Goal: Task Accomplishment & Management: Manage account settings

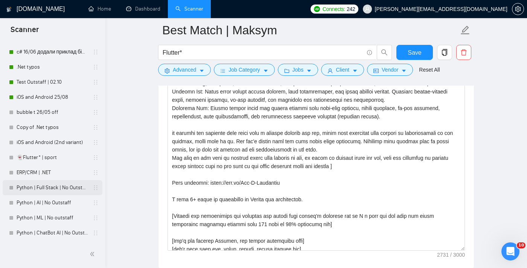
scroll to position [859, 0]
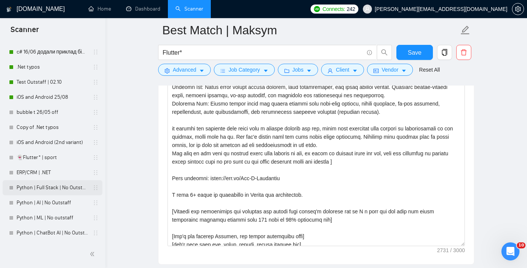
click at [46, 187] on link "Python | Full Stack | No Outstaff" at bounding box center [53, 187] width 72 height 15
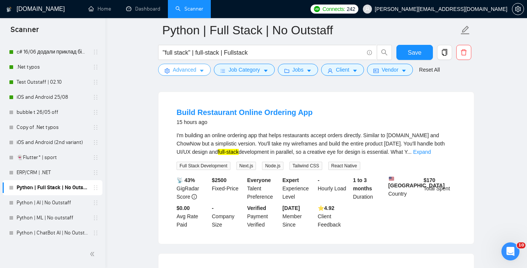
scroll to position [239, 0]
click at [431, 154] on link "Expand" at bounding box center [422, 151] width 18 height 6
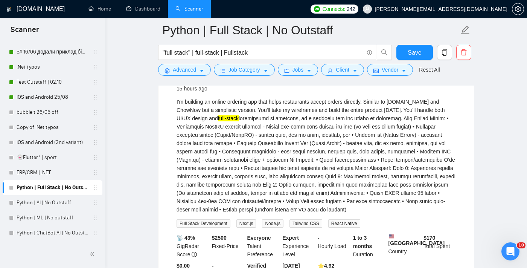
scroll to position [273, 0]
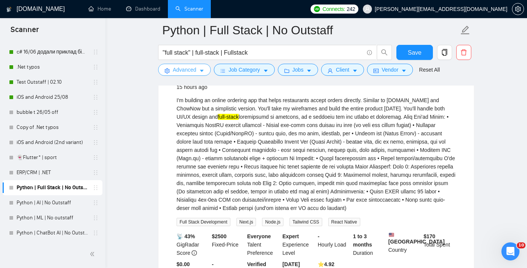
click at [193, 66] on span "Advanced" at bounding box center [184, 69] width 23 height 8
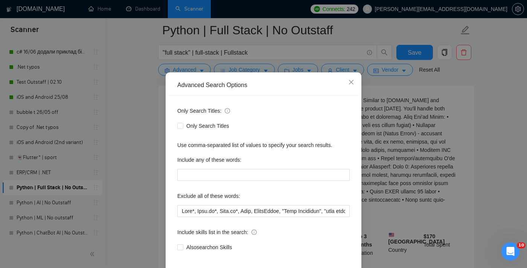
scroll to position [14, 0]
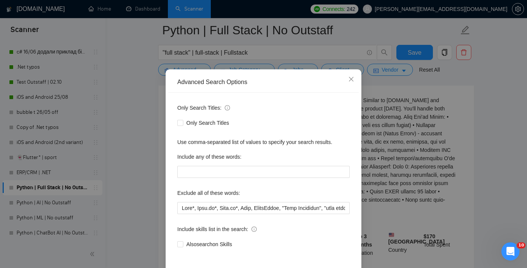
click at [450, 137] on div "Advanced Search Options Only Search Titles: Only Search Titles Use comma-separa…" at bounding box center [263, 134] width 527 height 268
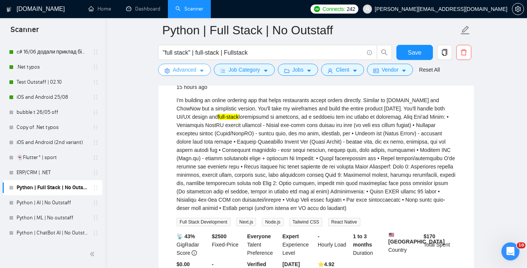
scroll to position [0, 0]
drag, startPoint x: 255, startPoint y: 163, endPoint x: 239, endPoint y: 161, distance: 16.3
click at [239, 161] on div "I'm building an online ordering app that helps restaurants accept orders direct…" at bounding box center [315, 154] width 279 height 116
copy div "Node.js"
click at [176, 70] on span "Advanced" at bounding box center [184, 69] width 23 height 8
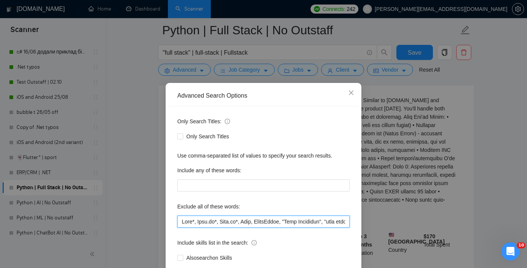
click at [184, 220] on input "text" at bounding box center [263, 221] width 172 height 12
click at [182, 221] on input "text" at bounding box center [263, 221] width 172 height 12
paste input "Node.js"
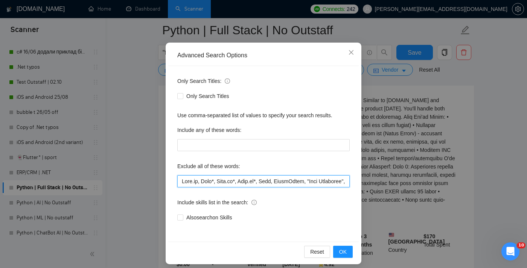
scroll to position [46, 0]
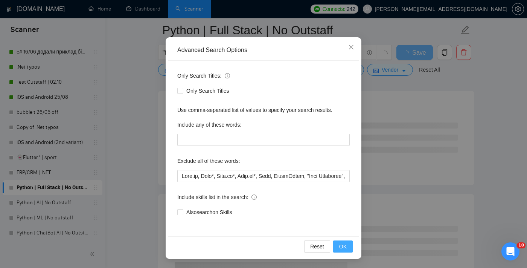
click at [345, 246] on span "OK" at bounding box center [343, 246] width 8 height 8
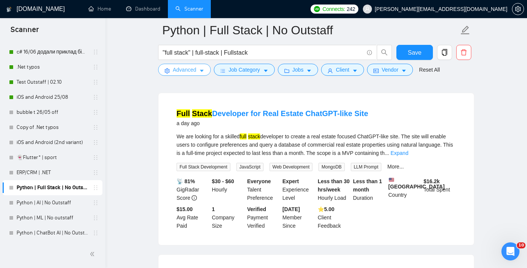
scroll to position [544, 0]
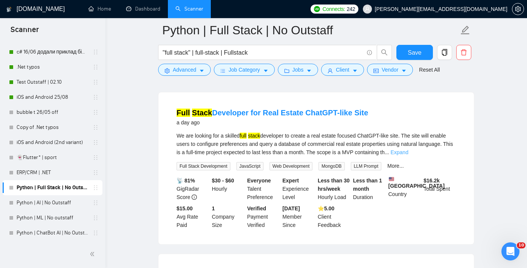
click at [408, 155] on link "Expand" at bounding box center [399, 152] width 18 height 6
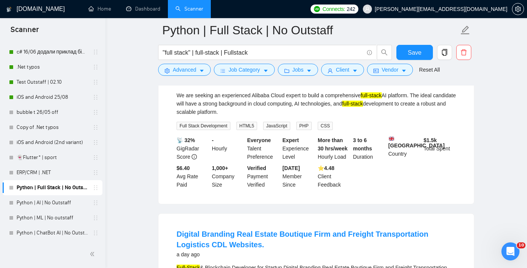
scroll to position [757, 0]
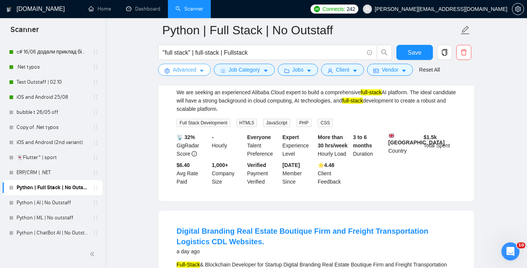
click at [181, 73] on span "Advanced" at bounding box center [184, 69] width 23 height 8
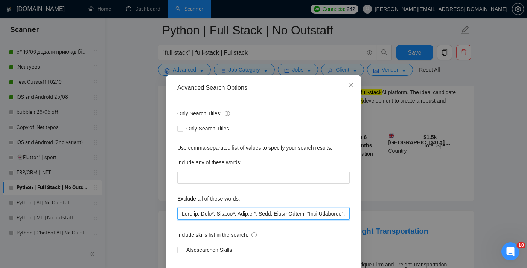
click at [183, 219] on input "text" at bounding box center [263, 213] width 172 height 12
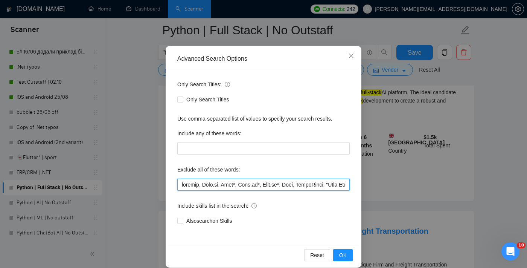
scroll to position [46, 0]
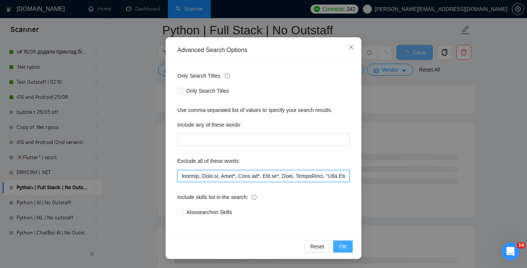
type input "loremip, Dolo.si, Amet*, Cons.ad*, Elit.se*, Doei, TempoRinci, "Utla Etdolorem"…"
click at [337, 247] on button "OK" at bounding box center [343, 246] width 20 height 12
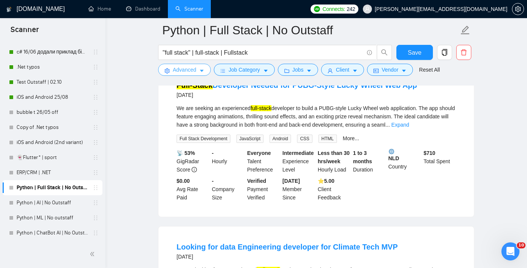
scroll to position [1078, 0]
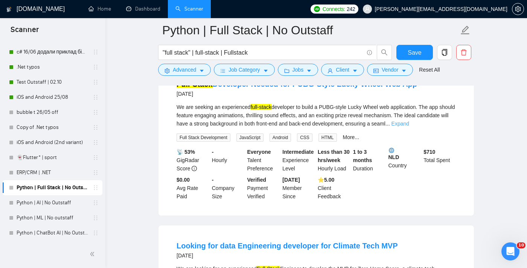
click at [409, 126] on link "Expand" at bounding box center [400, 123] width 18 height 6
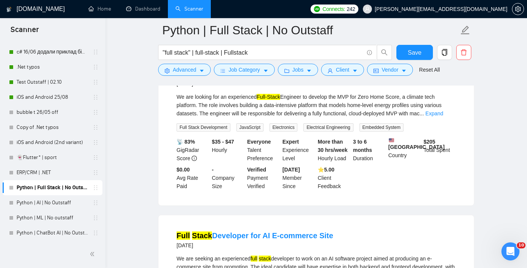
scroll to position [1247, 0]
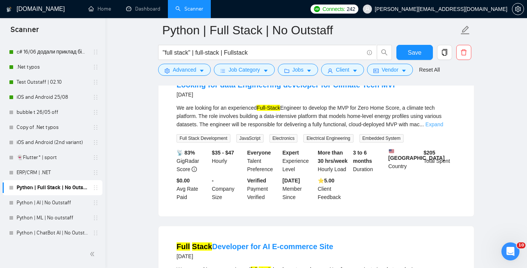
click at [443, 127] on link "Expand" at bounding box center [434, 124] width 18 height 6
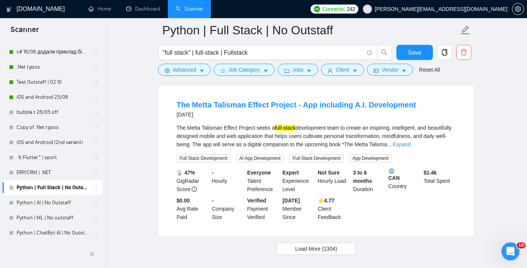
scroll to position [1563, 0]
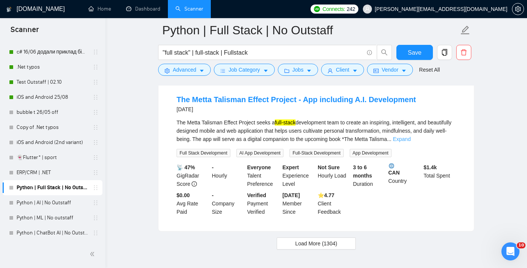
click at [411, 142] on link "Expand" at bounding box center [402, 139] width 18 height 6
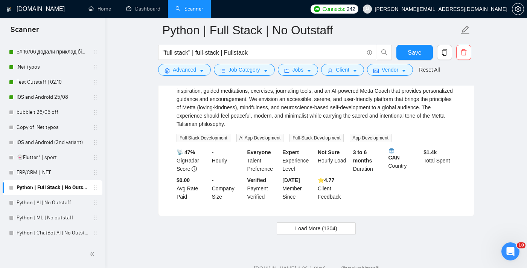
scroll to position [1677, 0]
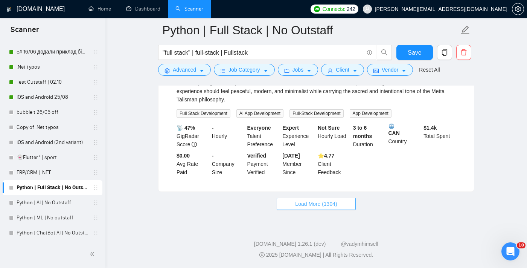
click at [350, 202] on button "Load More (1304)" at bounding box center [316, 204] width 79 height 12
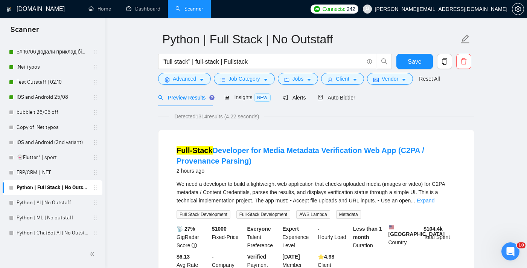
scroll to position [0, 0]
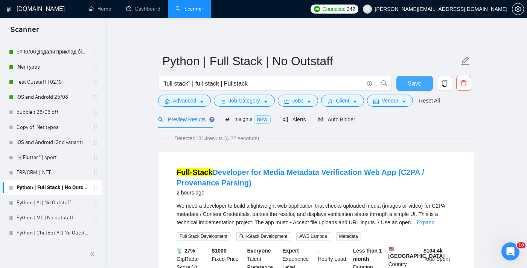
click at [408, 85] on span "Save" at bounding box center [415, 83] width 14 height 9
click at [57, 202] on link "Python | AI | No Outstaff" at bounding box center [53, 202] width 72 height 15
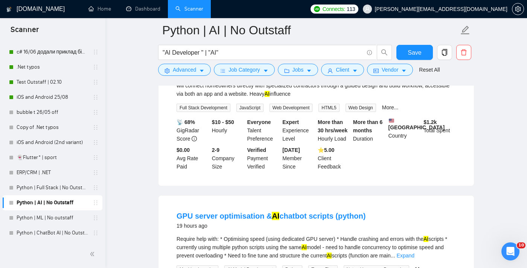
scroll to position [118, 0]
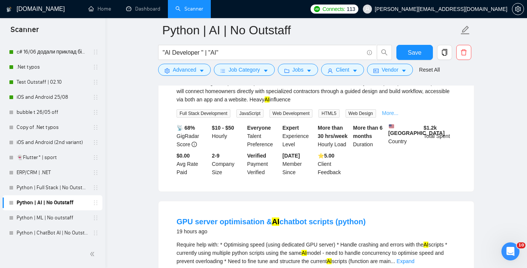
click at [395, 111] on link "More..." at bounding box center [390, 113] width 17 height 6
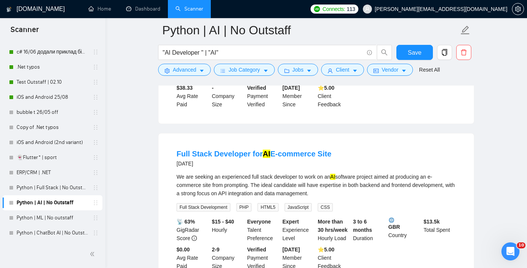
scroll to position [1005, 0]
click at [415, 52] on span "Save" at bounding box center [415, 52] width 14 height 9
click at [56, 219] on link "Python | ML | No outstaff" at bounding box center [53, 217] width 72 height 15
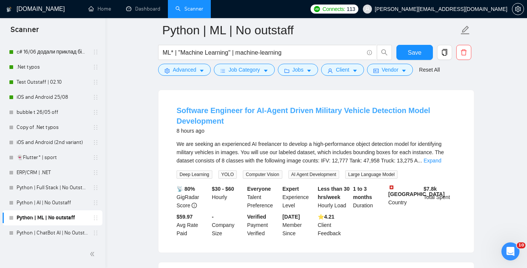
scroll to position [69, 0]
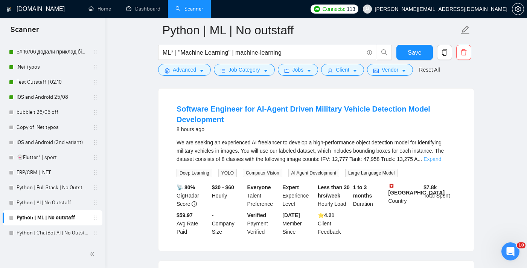
click at [441, 159] on link "Expand" at bounding box center [432, 159] width 18 height 6
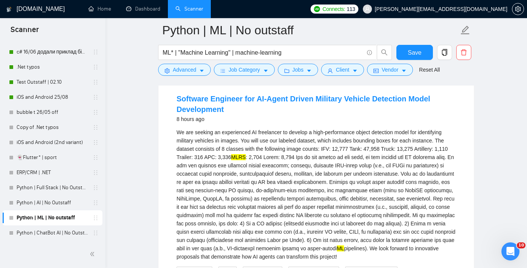
scroll to position [80, 0]
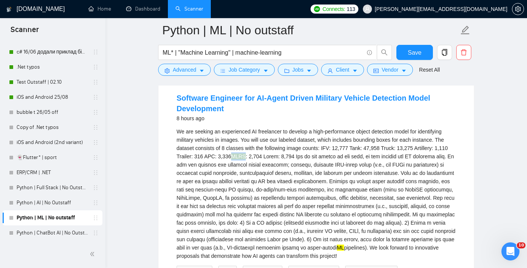
drag, startPoint x: 251, startPoint y: 154, endPoint x: 266, endPoint y: 153, distance: 15.1
click at [266, 153] on div "We are seeking an experienced AI freelancer to develop a high-performance objec…" at bounding box center [315, 193] width 279 height 132
copy mark "MLRS"
click at [184, 67] on span "Advanced" at bounding box center [184, 69] width 23 height 8
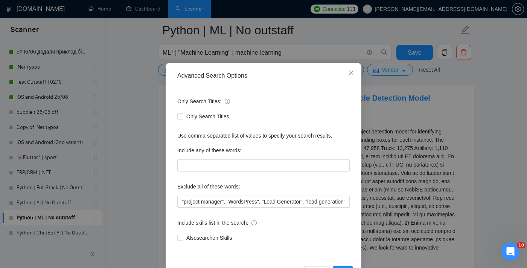
scroll to position [23, 0]
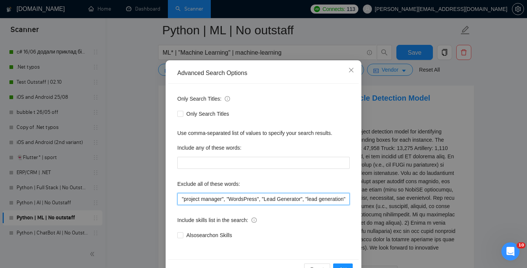
click at [214, 200] on input ""project manager", "WordsPress", "Lead Generator", "lead generation", "ai agent…" at bounding box center [263, 199] width 172 height 12
click at [181, 198] on input ""project manager", "WordsPress", "Lead Generator", "lead generation", "ai agent…" at bounding box center [263, 199] width 172 height 12
click at [355, 69] on span "Close" at bounding box center [351, 70] width 20 height 20
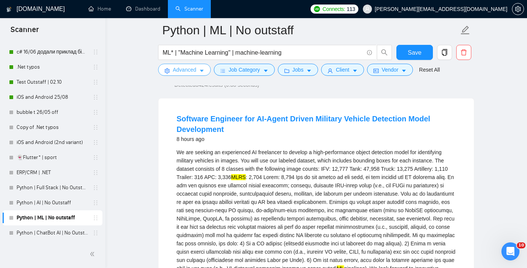
scroll to position [51, 0]
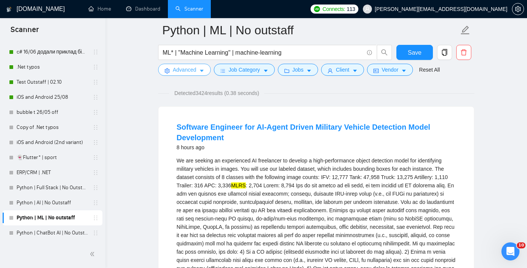
click at [192, 67] on span "Advanced" at bounding box center [184, 69] width 23 height 8
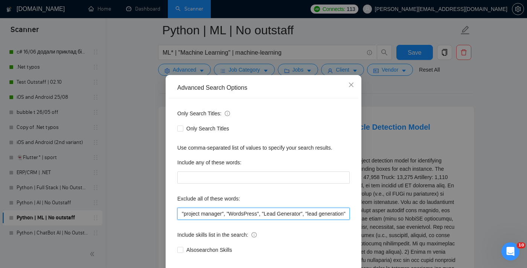
click at [213, 217] on input ""project manager", "WordsPress", "Lead Generator", "lead generation", "ai agent…" at bounding box center [263, 213] width 172 height 12
drag, startPoint x: 229, startPoint y: 221, endPoint x: 380, endPoint y: 241, distance: 151.9
click at [380, 241] on div "Advanced Search Options Only Search Titles: Only Search Titles Use comma-separa…" at bounding box center [263, 134] width 527 height 268
paste input "lore, ipsumdo, Sitametcon, adipisc, elitsedd, eiu, tempor, incidid, UTL, etdolo…"
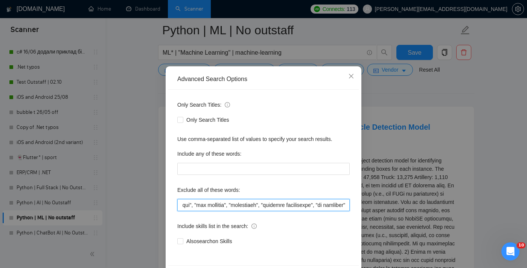
scroll to position [20, 0]
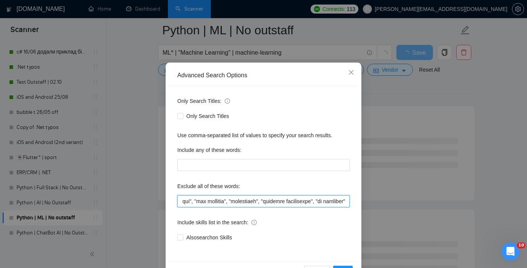
click at [304, 200] on input "text" at bounding box center [263, 201] width 172 height 12
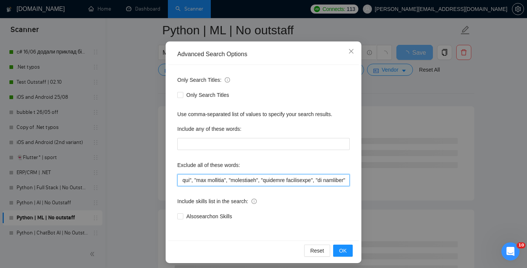
scroll to position [46, 0]
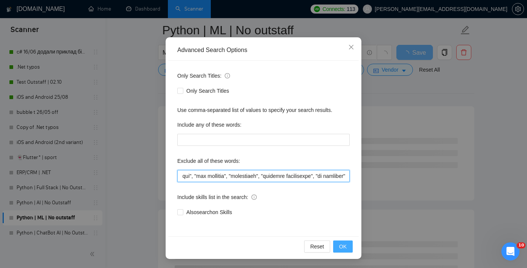
type input ""loremip dolorsi", amet, consect, Adipiscing, elitsed, doeiusmo, tem, incidi, u…"
click at [347, 245] on button "OK" at bounding box center [343, 246] width 20 height 12
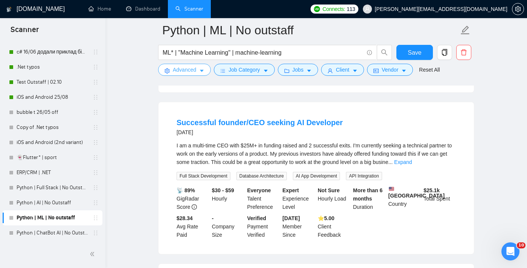
scroll to position [224, 0]
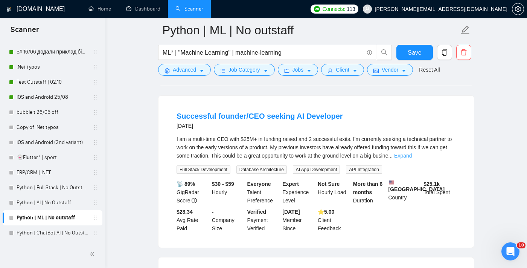
click at [412, 156] on link "Expand" at bounding box center [403, 155] width 18 height 6
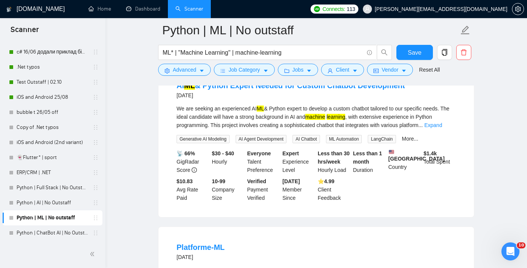
scroll to position [1088, 0]
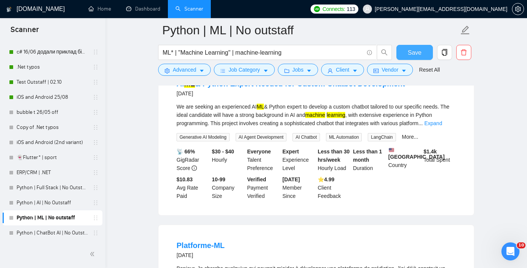
click at [402, 55] on button "Save" at bounding box center [414, 52] width 37 height 15
click at [53, 234] on link "Python | ChatBot AI | No Outstaff" at bounding box center [53, 232] width 72 height 15
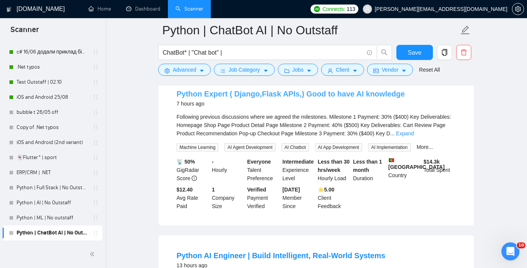
scroll to position [80, 0]
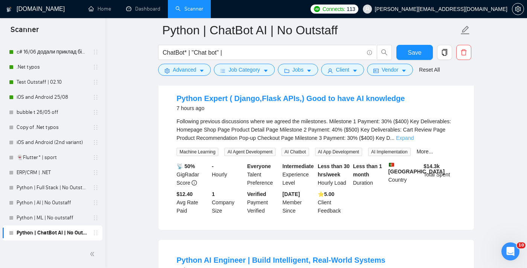
click at [414, 138] on link "Expand" at bounding box center [405, 138] width 18 height 6
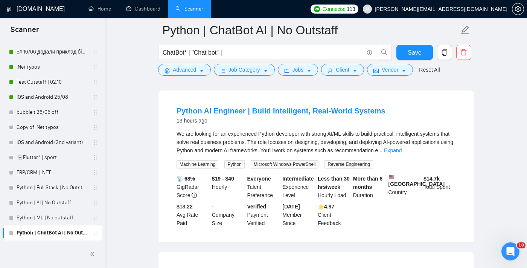
scroll to position [238, 0]
click at [402, 149] on link "Expand" at bounding box center [393, 149] width 18 height 6
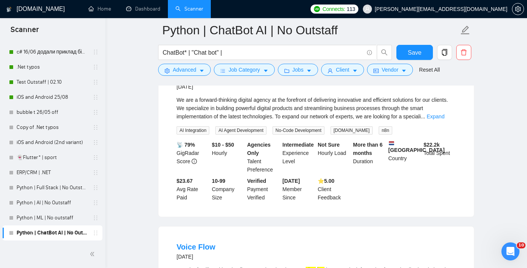
scroll to position [694, 0]
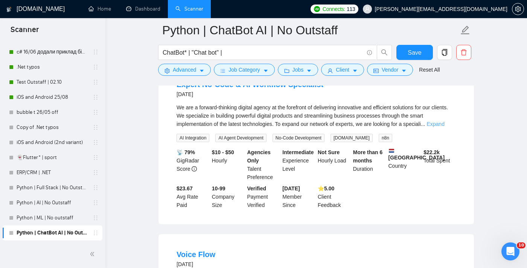
click at [442, 127] on link "Expand" at bounding box center [435, 124] width 18 height 6
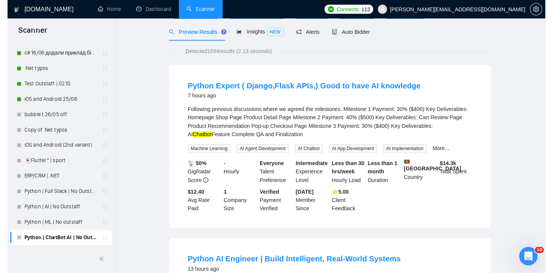
scroll to position [0, 0]
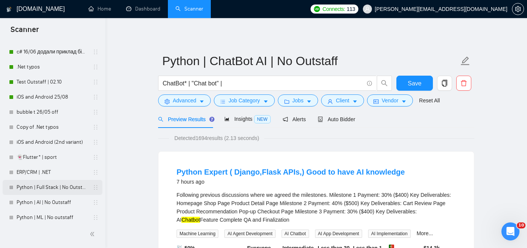
click at [52, 187] on link "Python | Full Stack | No Outstaff" at bounding box center [53, 187] width 72 height 15
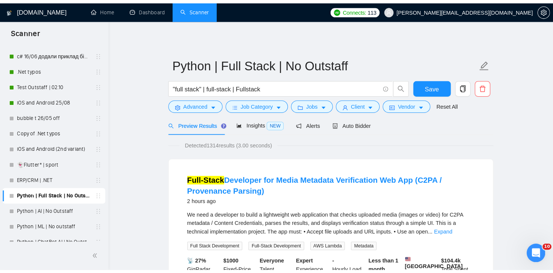
scroll to position [238, 0]
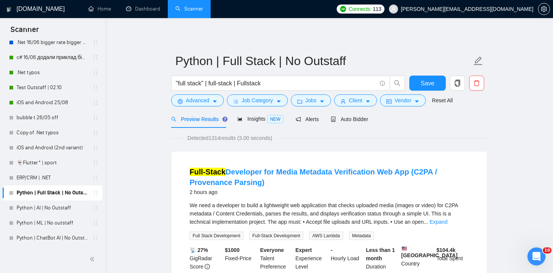
click at [383, 141] on div "Detected 1314 results (3.00 seconds)" at bounding box center [329, 138] width 316 height 8
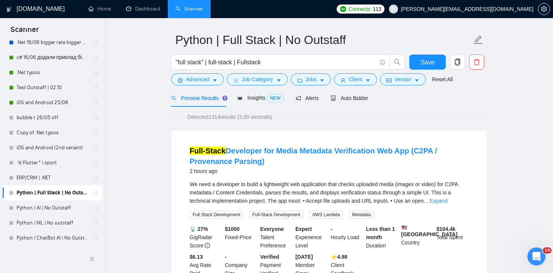
scroll to position [22, 0]
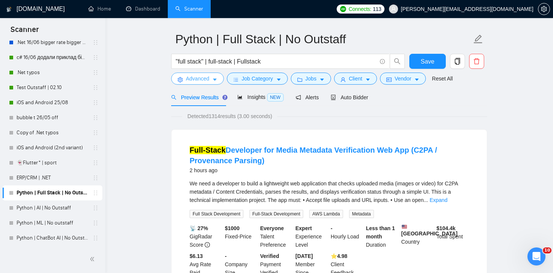
click at [199, 78] on span "Advanced" at bounding box center [197, 79] width 23 height 8
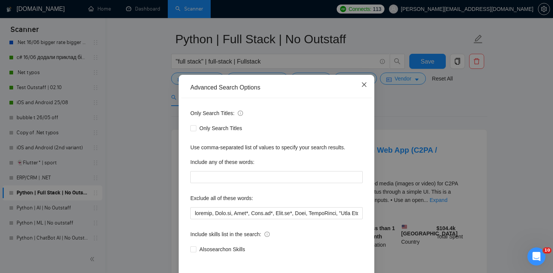
click at [364, 88] on icon "close" at bounding box center [364, 85] width 6 height 6
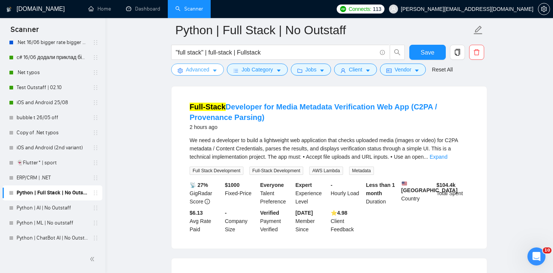
scroll to position [72, 0]
click at [447, 159] on link "Expand" at bounding box center [439, 157] width 18 height 6
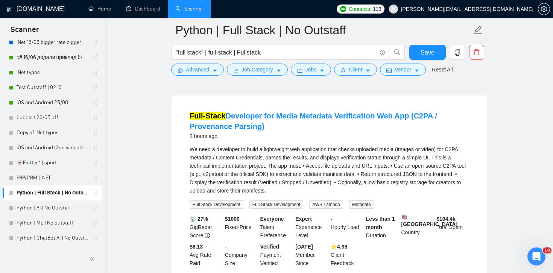
scroll to position [61, 0]
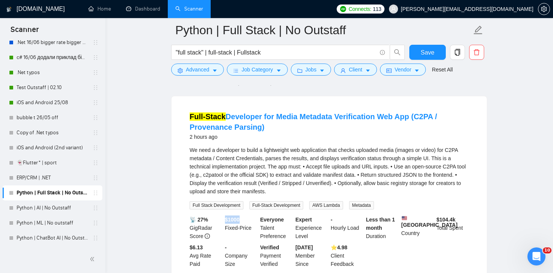
drag, startPoint x: 224, startPoint y: 219, endPoint x: 250, endPoint y: 221, distance: 25.2
click at [250, 221] on div "$ 1000 Fixed-Price" at bounding box center [241, 228] width 35 height 25
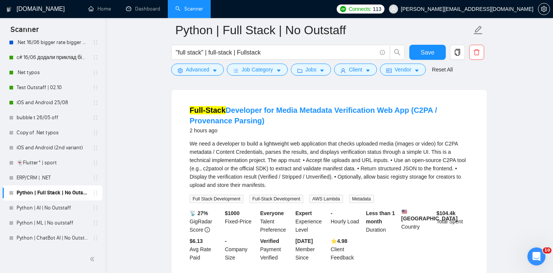
scroll to position [67, 0]
drag, startPoint x: 295, startPoint y: 143, endPoint x: 334, endPoint y: 146, distance: 38.5
click at [334, 146] on div "We need a developer to build a lightweight web application that checks uploaded…" at bounding box center [329, 165] width 279 height 50
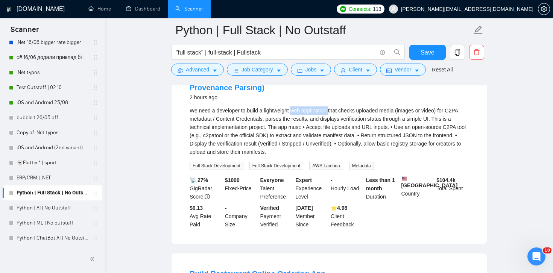
scroll to position [100, 0]
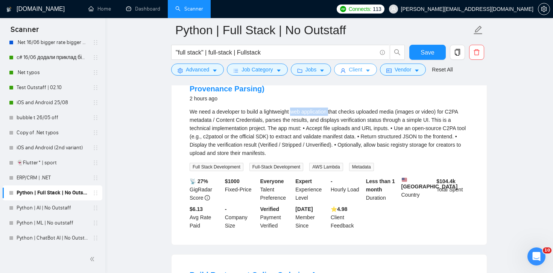
click at [358, 73] on span "Client" at bounding box center [356, 69] width 14 height 8
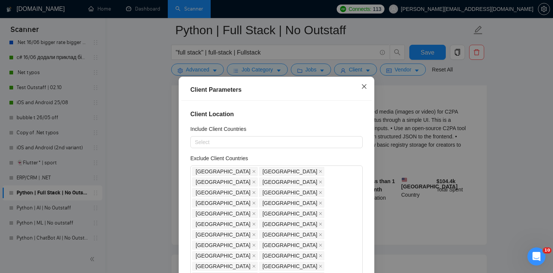
click at [364, 86] on icon "close" at bounding box center [364, 87] width 6 height 6
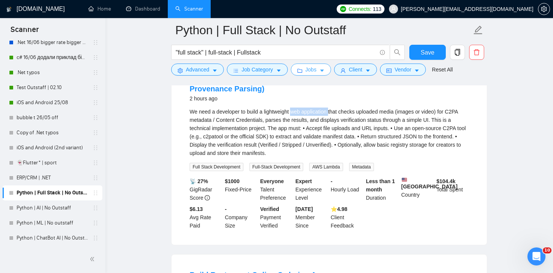
click at [302, 72] on icon "folder" at bounding box center [299, 71] width 5 height 4
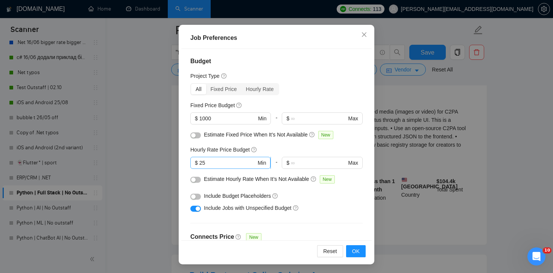
scroll to position [0, 0]
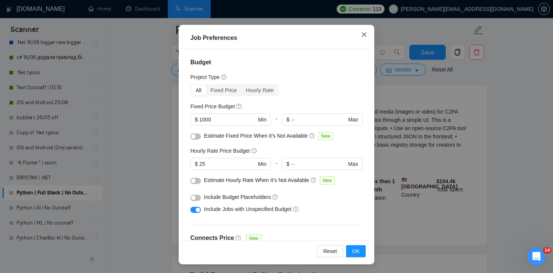
click at [368, 36] on span "Close" at bounding box center [364, 35] width 20 height 20
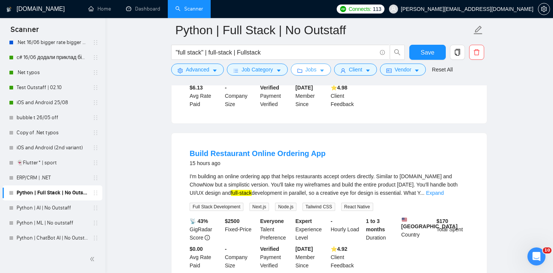
scroll to position [240, 0]
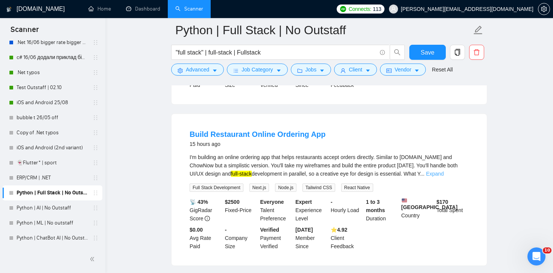
click at [444, 177] on link "Expand" at bounding box center [435, 174] width 18 height 6
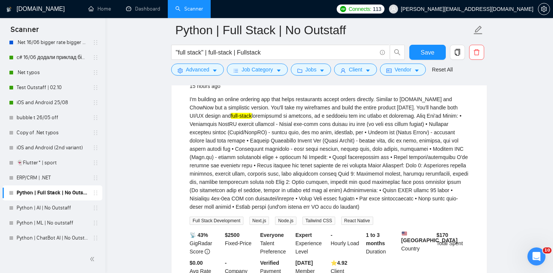
scroll to position [301, 0]
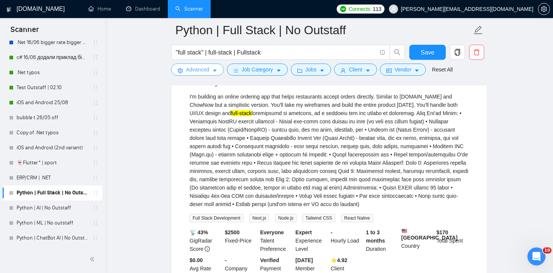
click at [199, 68] on span "Advanced" at bounding box center [197, 69] width 23 height 8
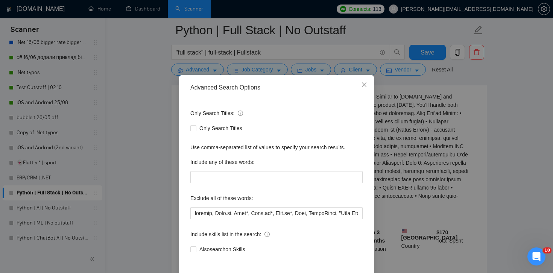
click at [399, 156] on div "Advanced Search Options Only Search Titles: Only Search Titles Use comma-separa…" at bounding box center [276, 136] width 553 height 273
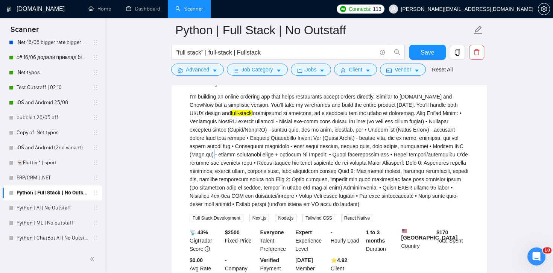
click at [268, 160] on div "I'm building an online ordering app that helps restaurants accept orders direct…" at bounding box center [329, 151] width 279 height 116
click at [202, 73] on span "Advanced" at bounding box center [197, 69] width 23 height 8
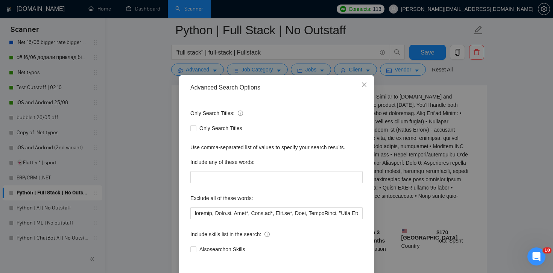
click at [418, 153] on div "Advanced Search Options Only Search Titles: Only Search Titles Use comma-separa…" at bounding box center [276, 136] width 553 height 273
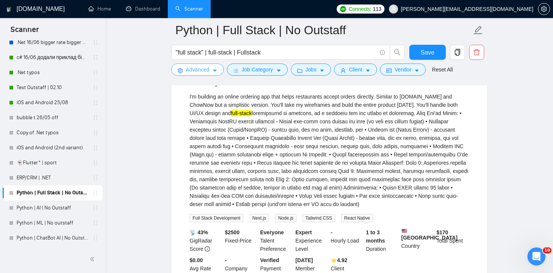
click at [205, 72] on span "Advanced" at bounding box center [197, 69] width 23 height 8
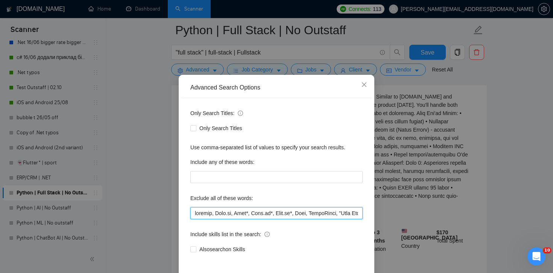
click at [213, 219] on input "text" at bounding box center [276, 213] width 172 height 12
click at [214, 219] on input "text" at bounding box center [276, 213] width 172 height 12
paste input "Node.js"
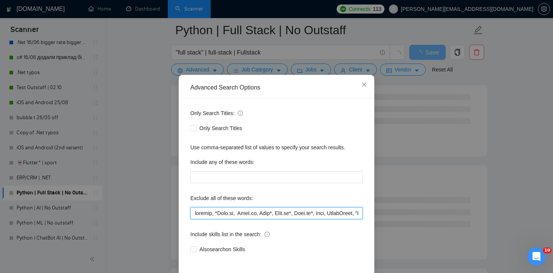
paste input "Node.js"
click at [217, 219] on input "text" at bounding box center [276, 213] width 172 height 12
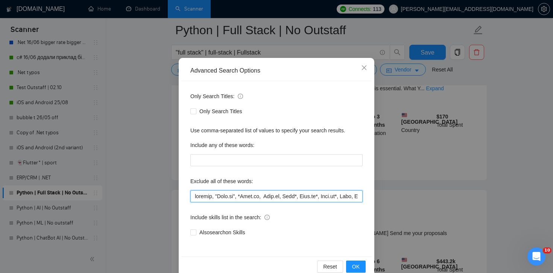
scroll to position [27, 0]
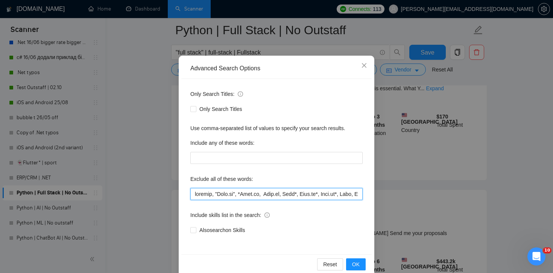
drag, startPoint x: 240, startPoint y: 195, endPoint x: 215, endPoint y: 193, distance: 25.0
click at [215, 193] on input "text" at bounding box center [276, 194] width 172 height 12
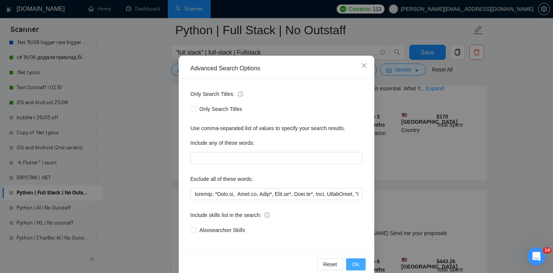
click at [358, 263] on span "OK" at bounding box center [356, 264] width 8 height 8
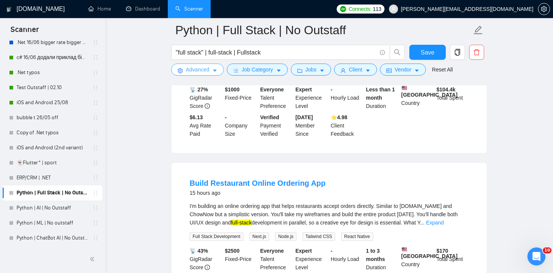
scroll to position [219, 0]
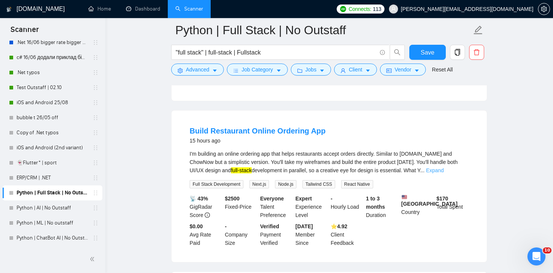
click at [444, 173] on link "Expand" at bounding box center [435, 170] width 18 height 6
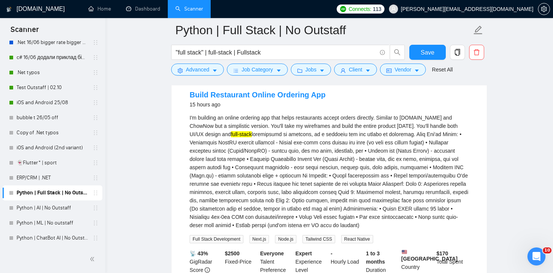
scroll to position [256, 0]
drag, startPoint x: 249, startPoint y: 180, endPoint x: 270, endPoint y: 180, distance: 21.1
click at [270, 180] on div "I'm building an online ordering app that helps restaurants accept orders direct…" at bounding box center [329, 171] width 279 height 116
copy div "(Node.js)"
click at [193, 71] on span "Advanced" at bounding box center [197, 69] width 23 height 8
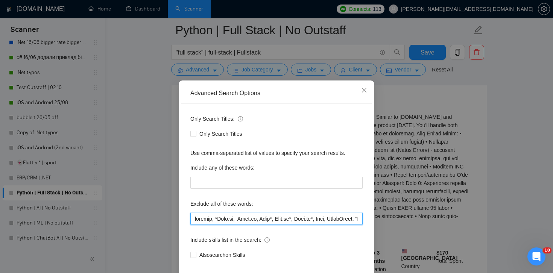
click at [194, 222] on input "text" at bounding box center [276, 219] width 172 height 12
paste input "(Node.js)"
click at [195, 220] on input "text" at bounding box center [276, 219] width 172 height 12
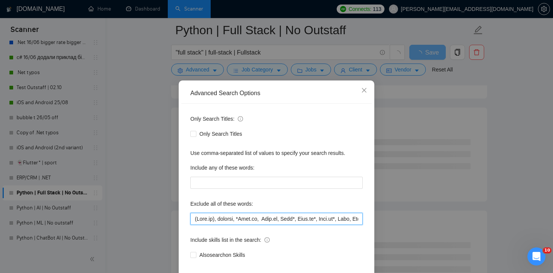
paste input "(Node.js)"
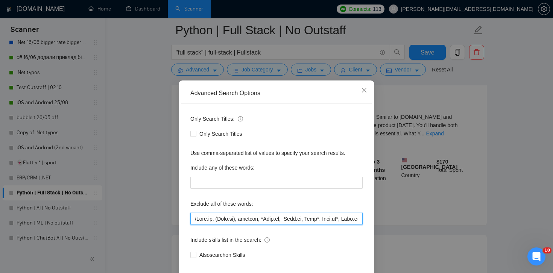
drag, startPoint x: 215, startPoint y: 222, endPoint x: 179, endPoint y: 224, distance: 35.8
click at [179, 224] on div "Advanced Search Options Only Search Titles: Only Search Titles Use comma-separa…" at bounding box center [277, 191] width 196 height 221
click at [195, 222] on input "text" at bounding box center [276, 219] width 172 height 12
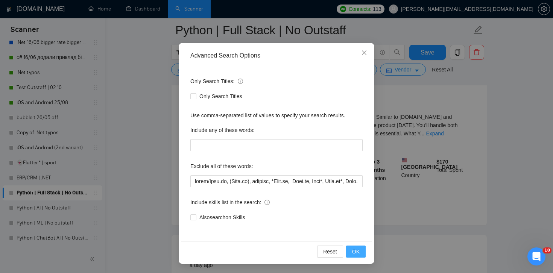
click at [353, 250] on span "OK" at bounding box center [356, 252] width 8 height 8
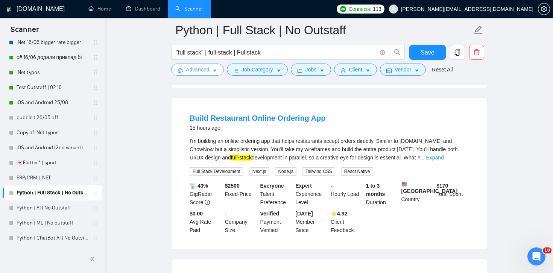
scroll to position [0, 0]
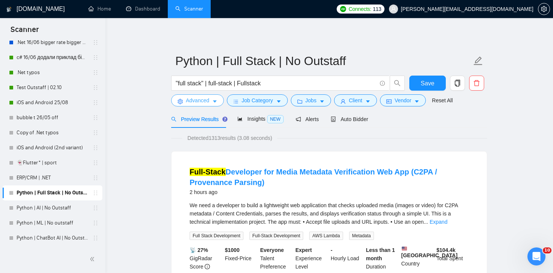
click at [201, 99] on span "Advanced" at bounding box center [197, 100] width 23 height 8
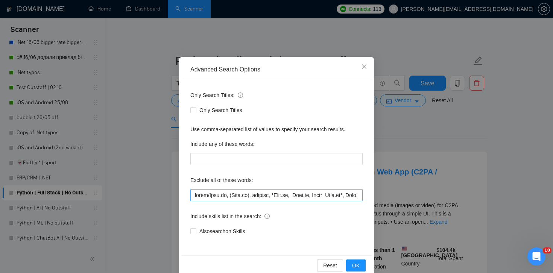
scroll to position [37, 0]
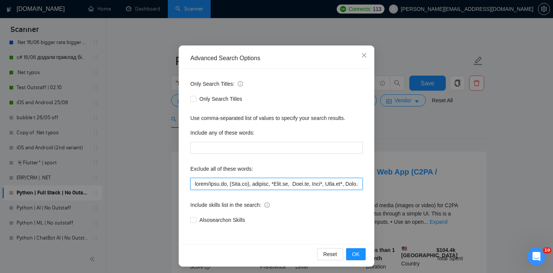
drag, startPoint x: 208, startPoint y: 184, endPoint x: 226, endPoint y: 182, distance: 18.5
click at [226, 182] on input "text" at bounding box center [276, 184] width 172 height 12
click at [195, 184] on input "text" at bounding box center [276, 184] width 172 height 12
paste input "/Node.js"
type input "/Lore.ip, dolor/Sita.co, (Adip.el), seddoei, *Temp.in, Utla.et, Dolo*, Magn.al*…"
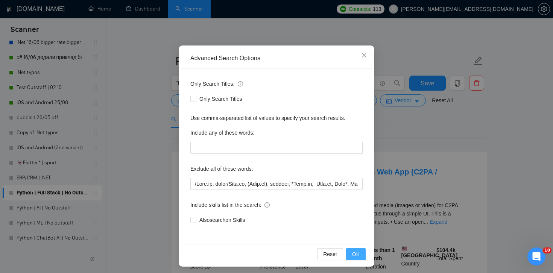
click at [356, 254] on span "OK" at bounding box center [356, 254] width 8 height 8
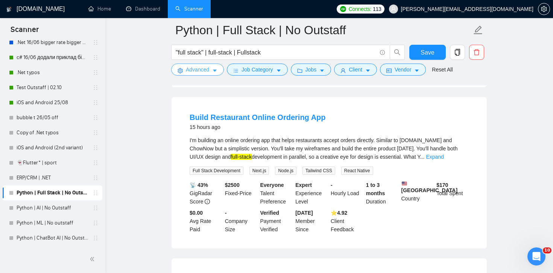
scroll to position [231, 0]
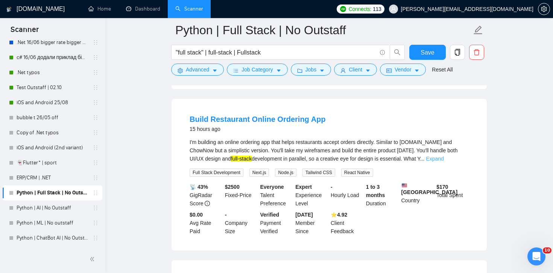
click at [444, 162] on link "Expand" at bounding box center [435, 159] width 18 height 6
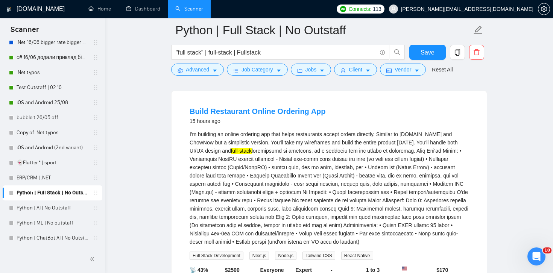
scroll to position [238, 0]
click at [526, 256] on icon "Відкрити програму для спілкування Intercom" at bounding box center [535, 256] width 12 height 12
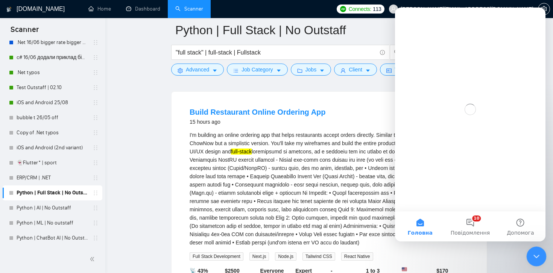
scroll to position [0, 0]
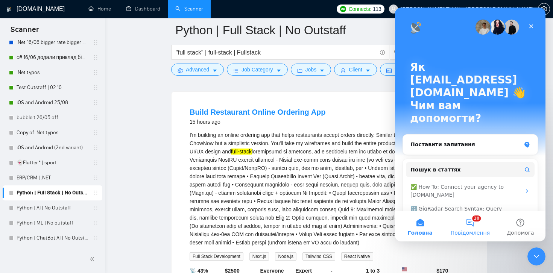
click at [463, 220] on button "10 Повідомлення" at bounding box center [470, 226] width 50 height 30
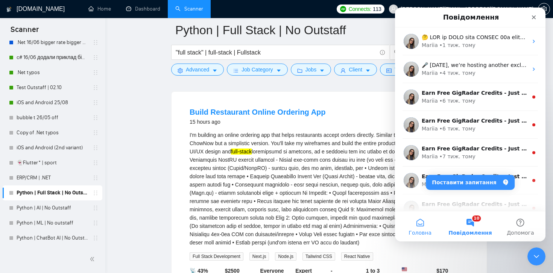
click at [415, 219] on button "Головна" at bounding box center [420, 226] width 50 height 30
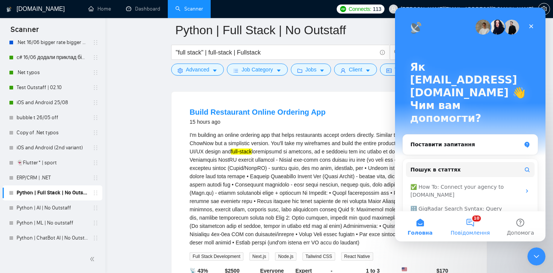
click at [475, 228] on button "10 Повідомлення" at bounding box center [470, 226] width 50 height 30
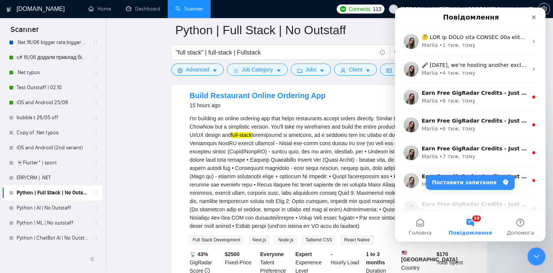
scroll to position [255, 0]
click at [526, 18] on icon "Закрити" at bounding box center [534, 17] width 6 height 6
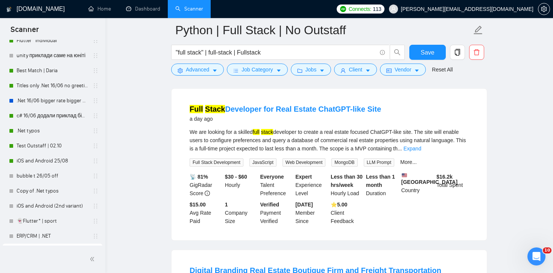
scroll to position [179, 0]
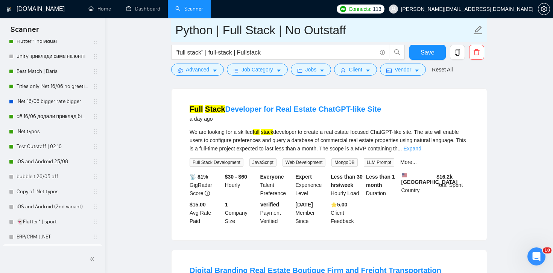
click at [210, 34] on input "Python | Full Stack | No Outstaff" at bounding box center [323, 30] width 297 height 19
drag, startPoint x: 212, startPoint y: 32, endPoint x: 169, endPoint y: 32, distance: 42.9
type input ".NET | Full Stack | No Outstaff"
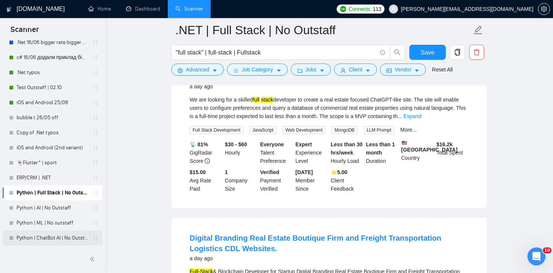
scroll to position [670, 0]
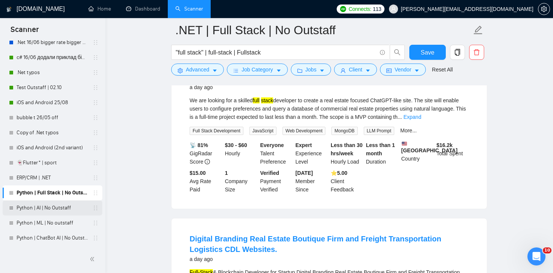
click at [55, 208] on link "Python | AI | No Outstaff" at bounding box center [53, 208] width 72 height 15
click at [432, 56] on span "Save" at bounding box center [428, 52] width 14 height 9
click at [61, 210] on link "Python | AI | No Outstaff" at bounding box center [53, 208] width 72 height 15
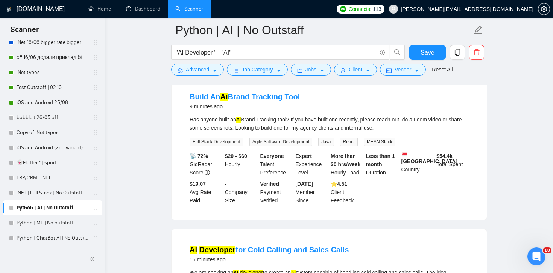
scroll to position [80, 0]
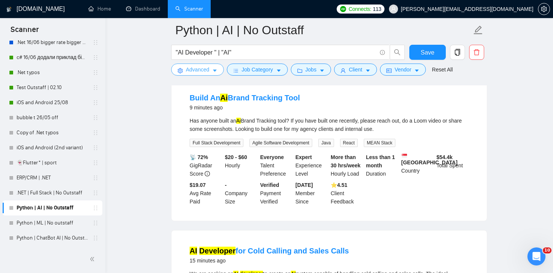
click at [195, 72] on span "Advanced" at bounding box center [197, 69] width 23 height 8
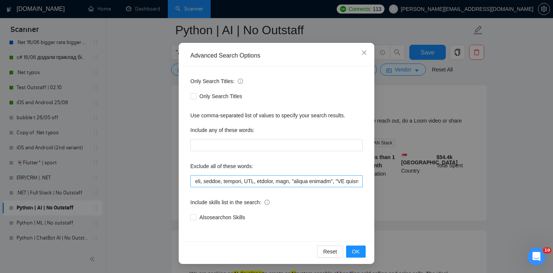
scroll to position [0, 0]
click at [196, 181] on input "text" at bounding box center [276, 181] width 172 height 12
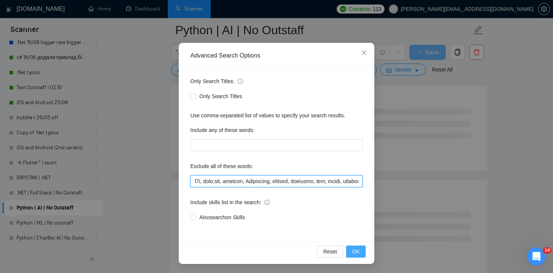
type input "l7i, dolo.sit, ametcon, Adipiscing, elitsed, doeiusmo, tem, incidi, utlabor, ET…"
click at [351, 254] on button "OK" at bounding box center [356, 252] width 20 height 12
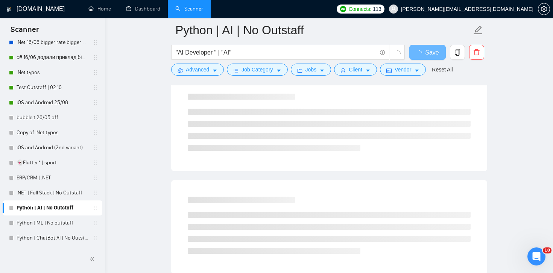
scroll to position [2, 0]
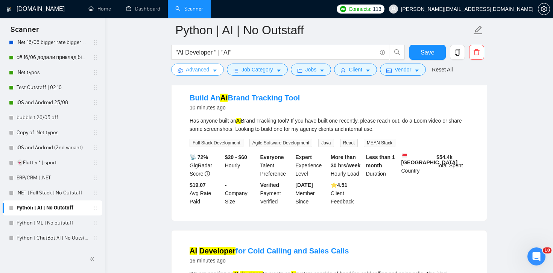
click at [195, 68] on span "Advanced" at bounding box center [197, 69] width 23 height 8
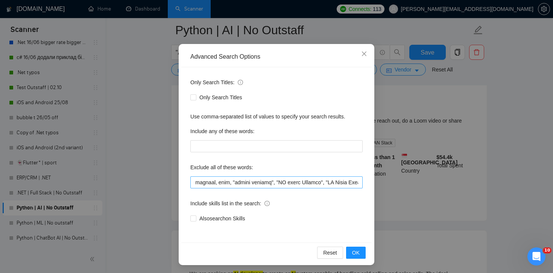
scroll to position [0, 180]
drag, startPoint x: 248, startPoint y: 183, endPoint x: 239, endPoint y: 181, distance: 9.2
click at [239, 181] on input "text" at bounding box center [276, 182] width 172 height 12
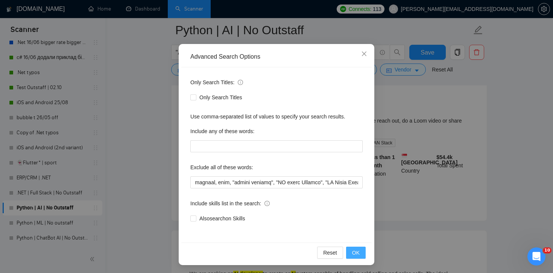
click at [360, 253] on button "OK" at bounding box center [356, 253] width 20 height 12
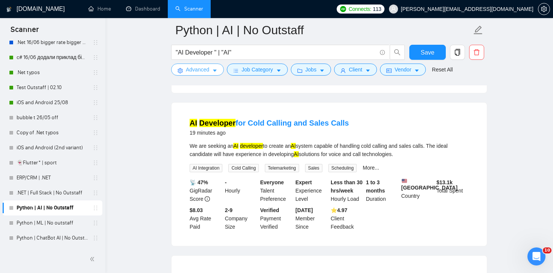
scroll to position [208, 0]
click at [374, 169] on link "More..." at bounding box center [371, 168] width 17 height 6
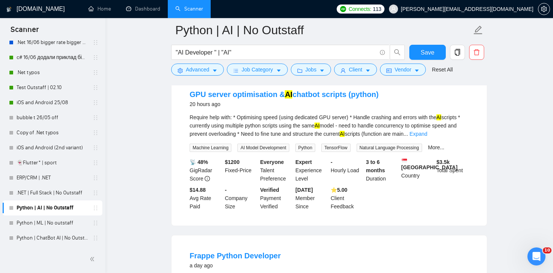
scroll to position [573, 0]
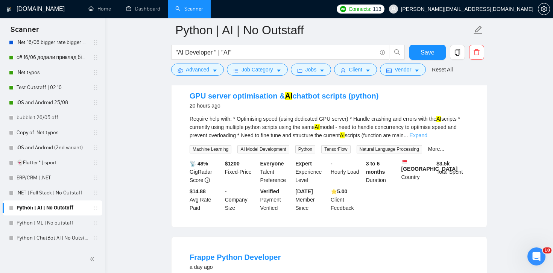
click at [428, 138] on link "Expand" at bounding box center [419, 135] width 18 height 6
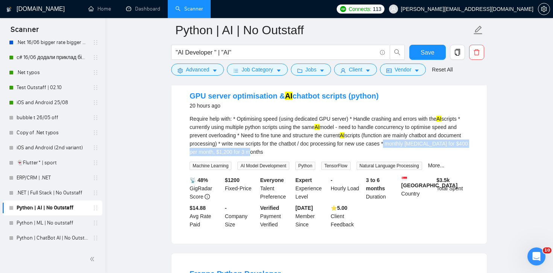
drag, startPoint x: 414, startPoint y: 159, endPoint x: 428, endPoint y: 152, distance: 15.5
click at [428, 152] on div "Require help with: * Optimising speed (using dedicated GPU server) * Handle cra…" at bounding box center [329, 135] width 279 height 41
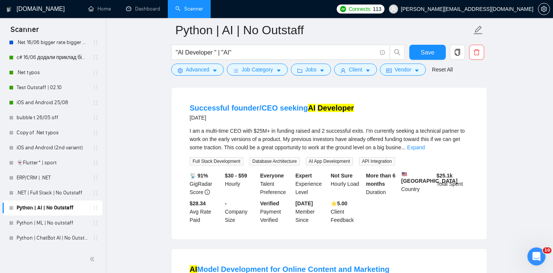
scroll to position [902, 0]
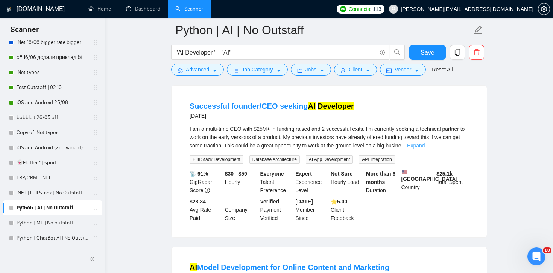
click at [425, 149] on link "Expand" at bounding box center [416, 146] width 18 height 6
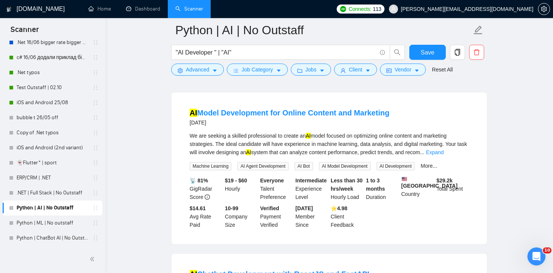
scroll to position [1076, 0]
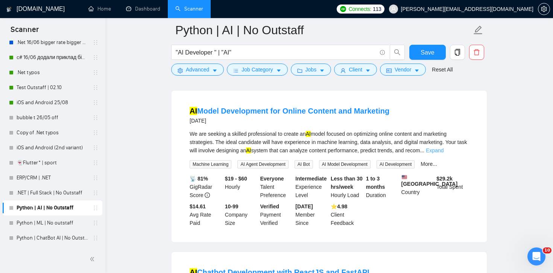
click at [444, 154] on link "Expand" at bounding box center [435, 151] width 18 height 6
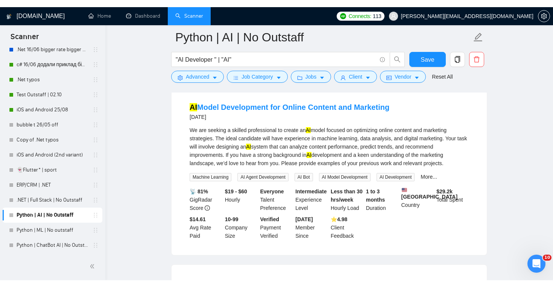
scroll to position [1085, 0]
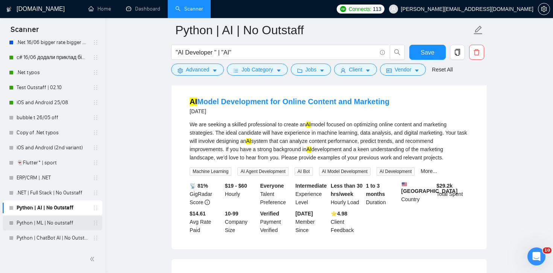
click at [39, 222] on link "Python | ML | No outstaff" at bounding box center [53, 223] width 72 height 15
click at [422, 53] on span "Save" at bounding box center [428, 52] width 14 height 9
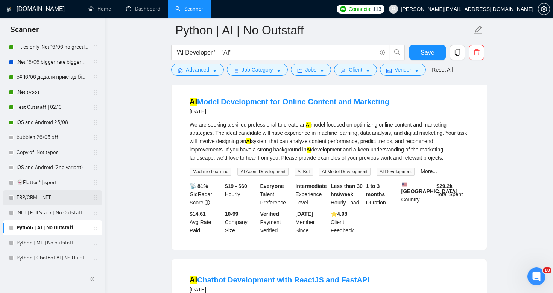
scroll to position [218, 0]
click at [38, 200] on link "ERP/CRM | .NET" at bounding box center [53, 197] width 72 height 15
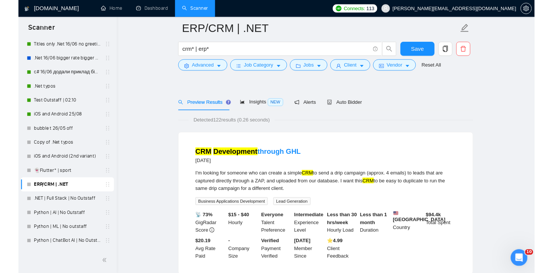
scroll to position [48, 0]
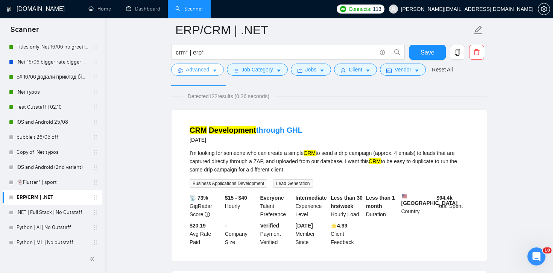
click at [207, 72] on span "Advanced" at bounding box center [197, 69] width 23 height 8
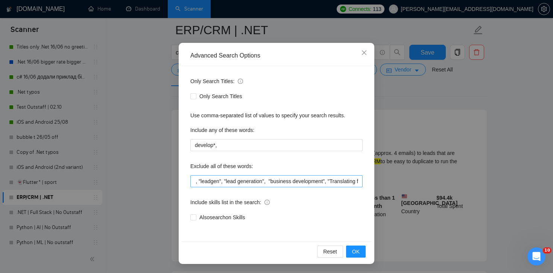
scroll to position [0, 140]
click at [403, 123] on div "Advanced Search Options Only Search Titles: Only Search Titles Use comma-separa…" at bounding box center [276, 136] width 553 height 273
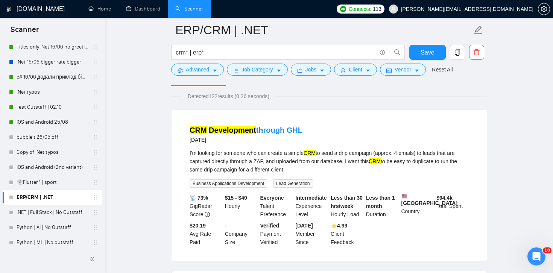
scroll to position [2, 0]
click at [265, 72] on span "Job Category" at bounding box center [257, 69] width 31 height 8
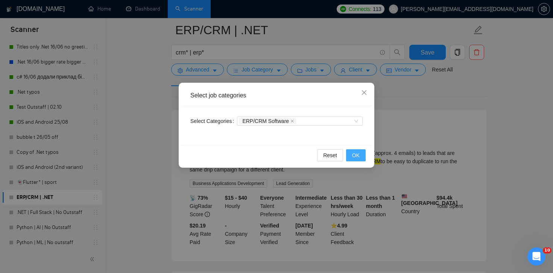
click at [356, 155] on span "OK" at bounding box center [356, 155] width 8 height 8
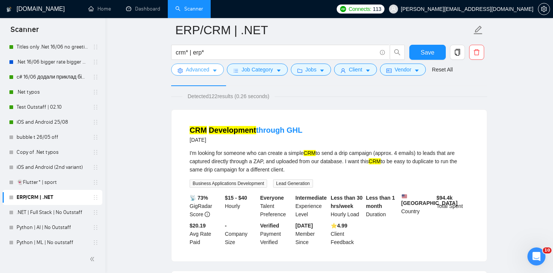
click at [198, 71] on span "Advanced" at bounding box center [197, 69] width 23 height 8
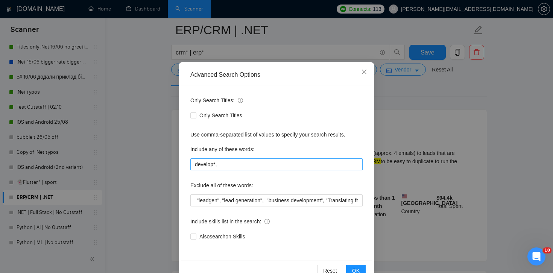
scroll to position [19, 0]
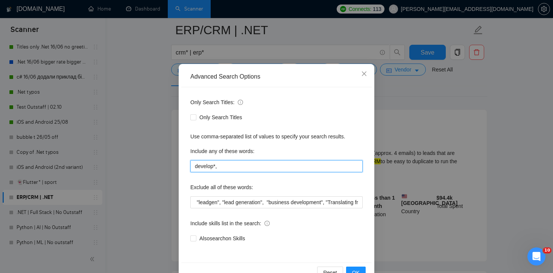
drag, startPoint x: 224, startPoint y: 166, endPoint x: 187, endPoint y: 165, distance: 37.3
click at [187, 165] on div "Only Search Titles: Only Search Titles Use comma-separated list of values to sp…" at bounding box center [276, 174] width 190 height 175
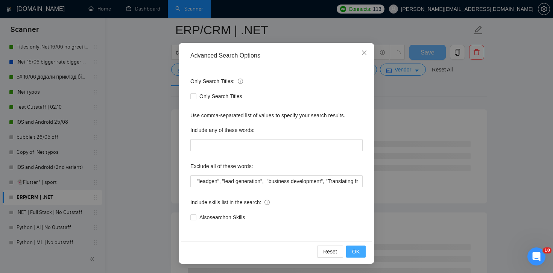
click at [357, 248] on span "OK" at bounding box center [356, 252] width 8 height 8
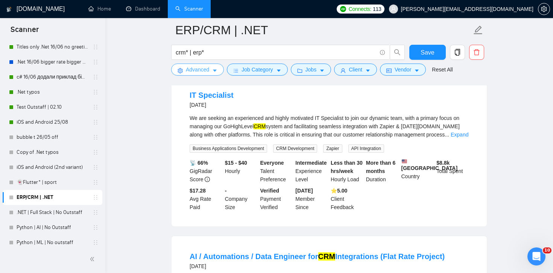
scroll to position [84, 0]
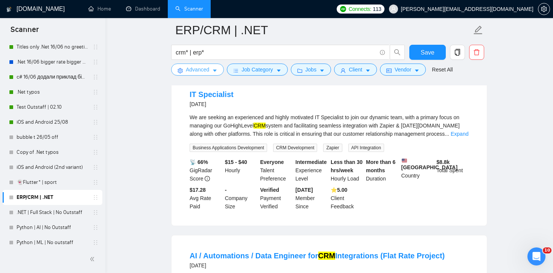
click at [195, 75] on button "Advanced" at bounding box center [197, 70] width 53 height 12
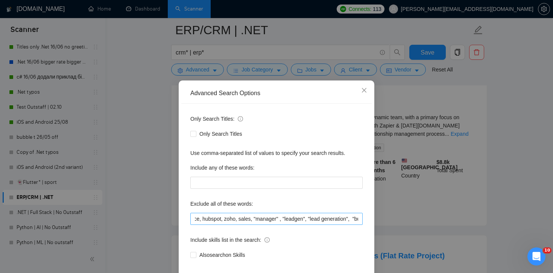
scroll to position [0, 0]
click at [195, 221] on input ""Power Apps", salesforce, hubspot, zoho, sales, "manager" , "leadgen", "lead ge…" at bounding box center [276, 219] width 172 height 12
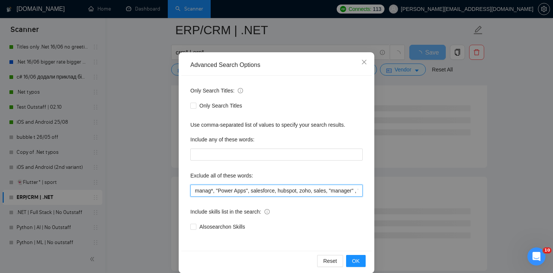
scroll to position [40, 0]
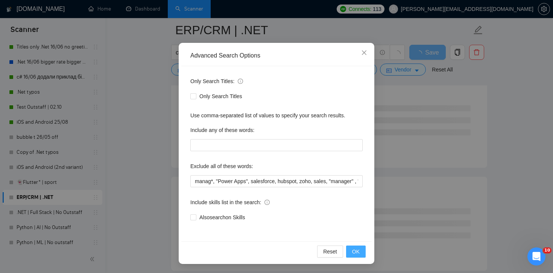
click at [360, 254] on button "OK" at bounding box center [356, 252] width 20 height 12
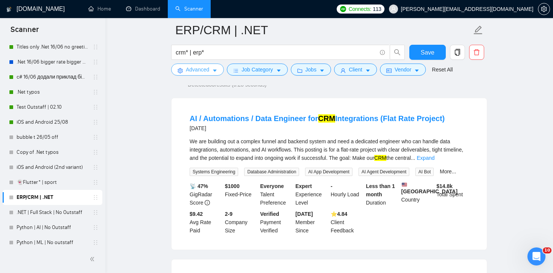
scroll to position [54, 0]
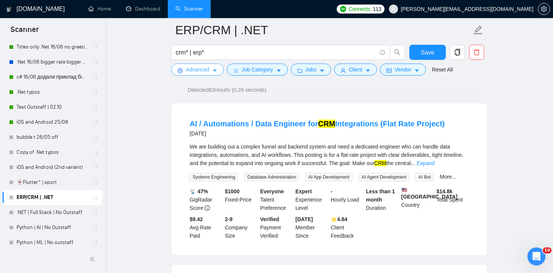
click at [204, 74] on span "Advanced" at bounding box center [197, 69] width 23 height 8
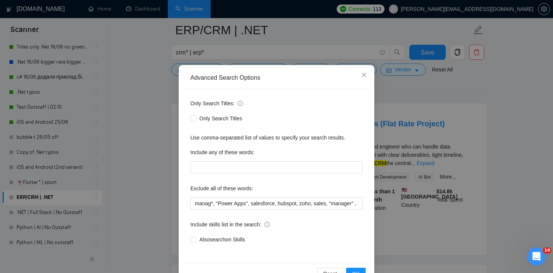
scroll to position [18, 0]
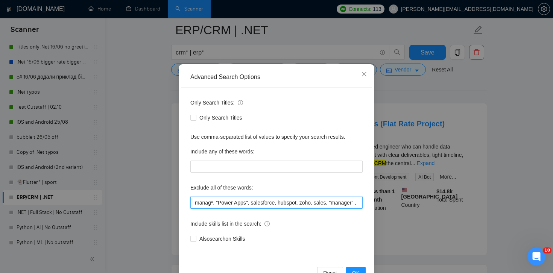
drag, startPoint x: 214, startPoint y: 202, endPoint x: 184, endPoint y: 204, distance: 29.4
click at [184, 204] on div "Only Search Titles: Only Search Titles Use comma-separated list of values to sp…" at bounding box center [276, 175] width 190 height 175
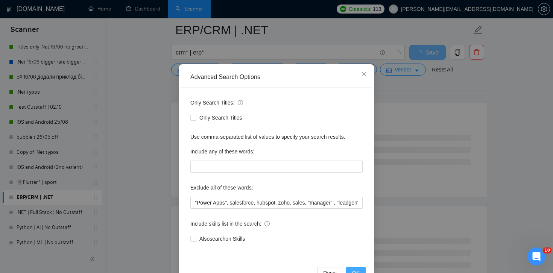
click at [355, 267] on button "OK" at bounding box center [356, 273] width 20 height 12
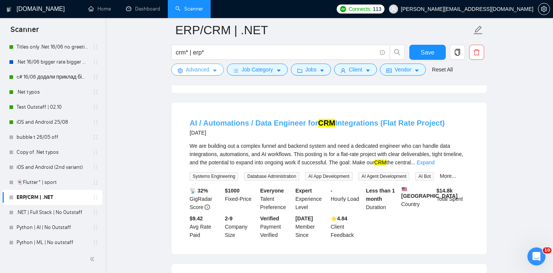
scroll to position [218, 0]
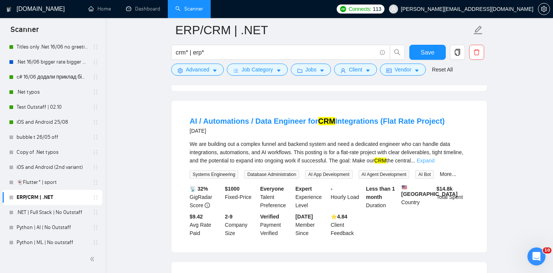
click at [435, 160] on link "Expand" at bounding box center [426, 161] width 18 height 6
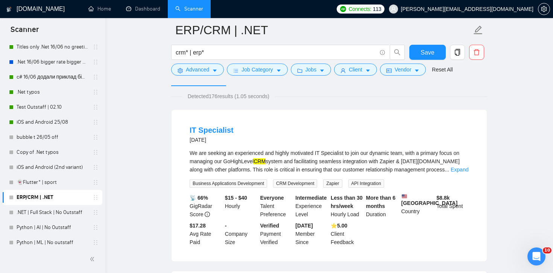
scroll to position [49, 0]
drag, startPoint x: 197, startPoint y: 161, endPoint x: 230, endPoint y: 159, distance: 33.2
click at [230, 158] on div "We are seeking an experienced and highly motivated IT Specialist to join our dy…" at bounding box center [329, 160] width 279 height 25
copy div "managing our"
click at [189, 65] on span "Advanced" at bounding box center [197, 69] width 23 height 8
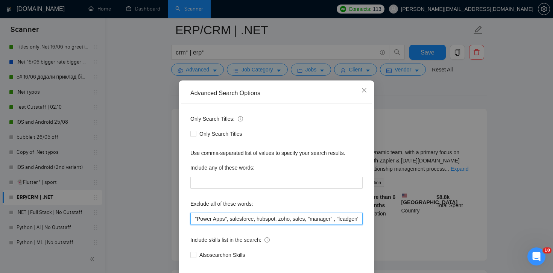
click at [195, 220] on input ""Power Apps", salesforce, hubspot, zoho, sales, "manager" , "leadgen", "lead ge…" at bounding box center [276, 219] width 172 height 12
paste input "managing our"
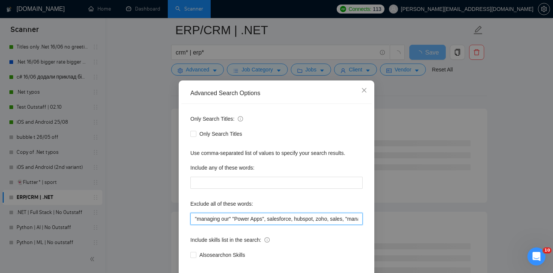
click at [234, 223] on input ""managing our" "Power Apps", salesforce, hubspot, zoho, sales, "manager" , "lea…" at bounding box center [276, 219] width 172 height 12
type input ""managing our" , "Power Apps", salesforce, hubspot, zoho, sales, "manager" , "l…"
click at [411, 198] on div "Advanced Search Options Only Search Titles: Only Search Titles Use comma-separa…" at bounding box center [276, 136] width 553 height 273
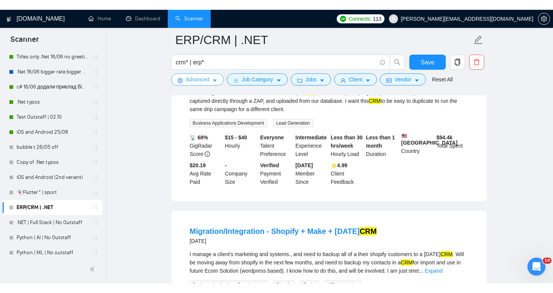
scroll to position [283, 0]
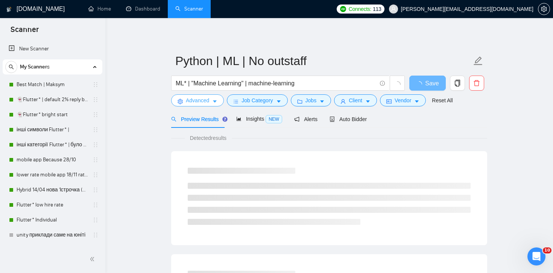
click at [196, 103] on span "Advanced" at bounding box center [197, 100] width 23 height 8
